Goal: Task Accomplishment & Management: Complete application form

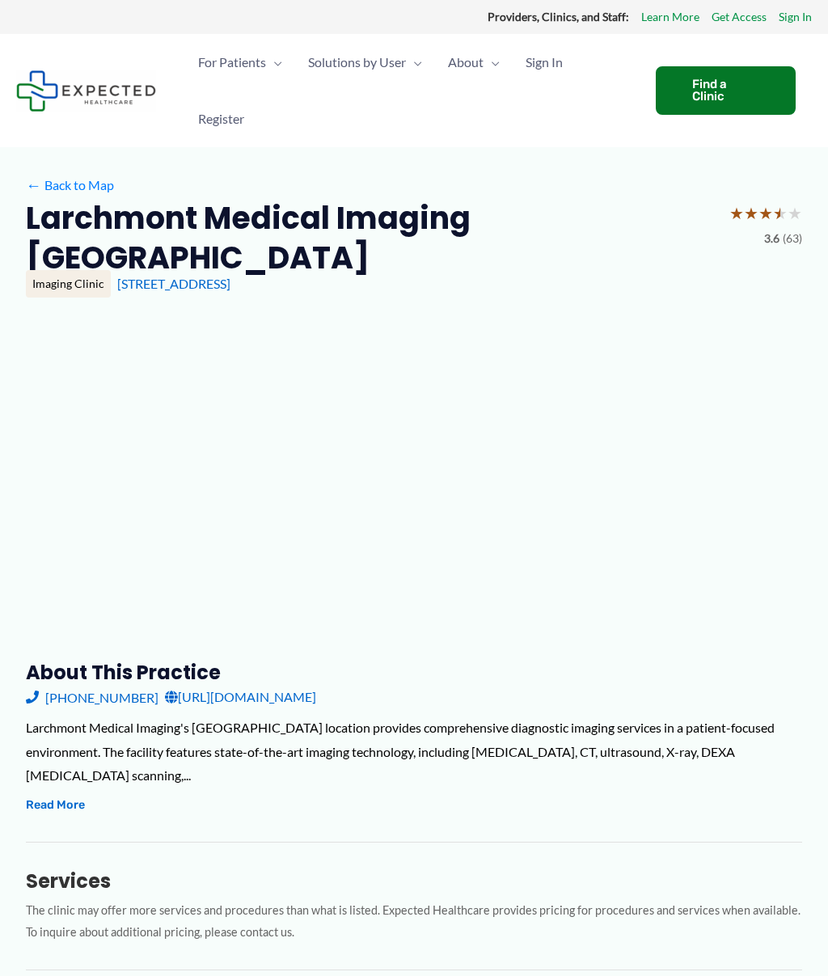
type input "**********"
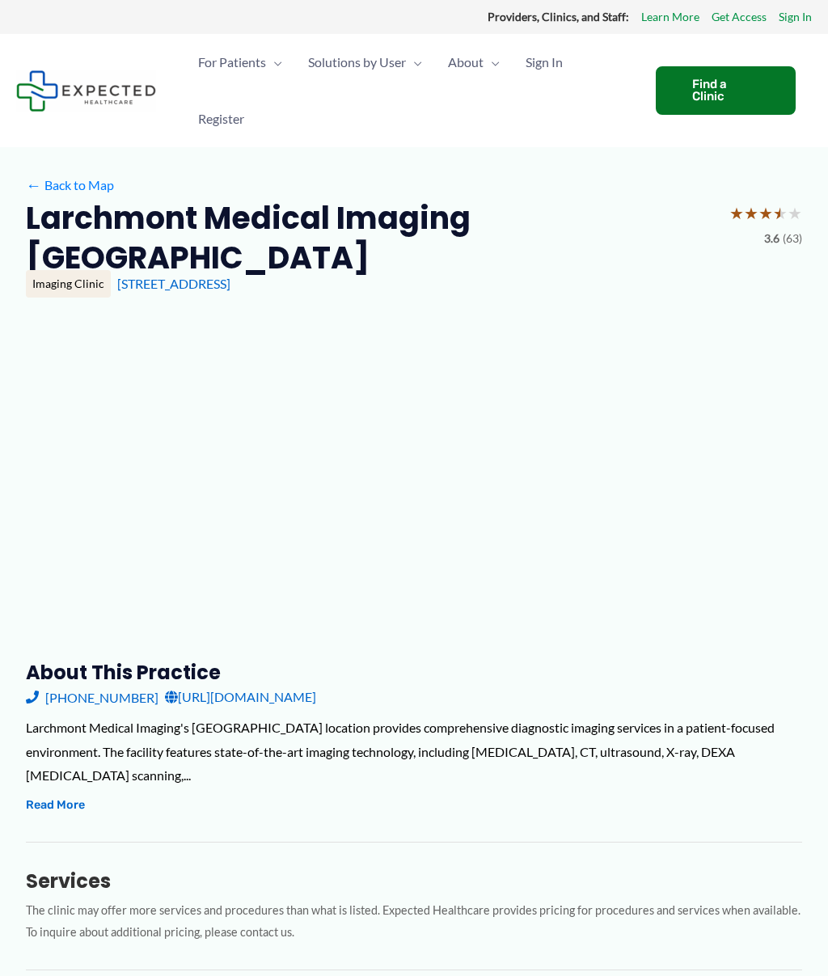
type input "**********"
type input "*"
